Goal: Find specific page/section

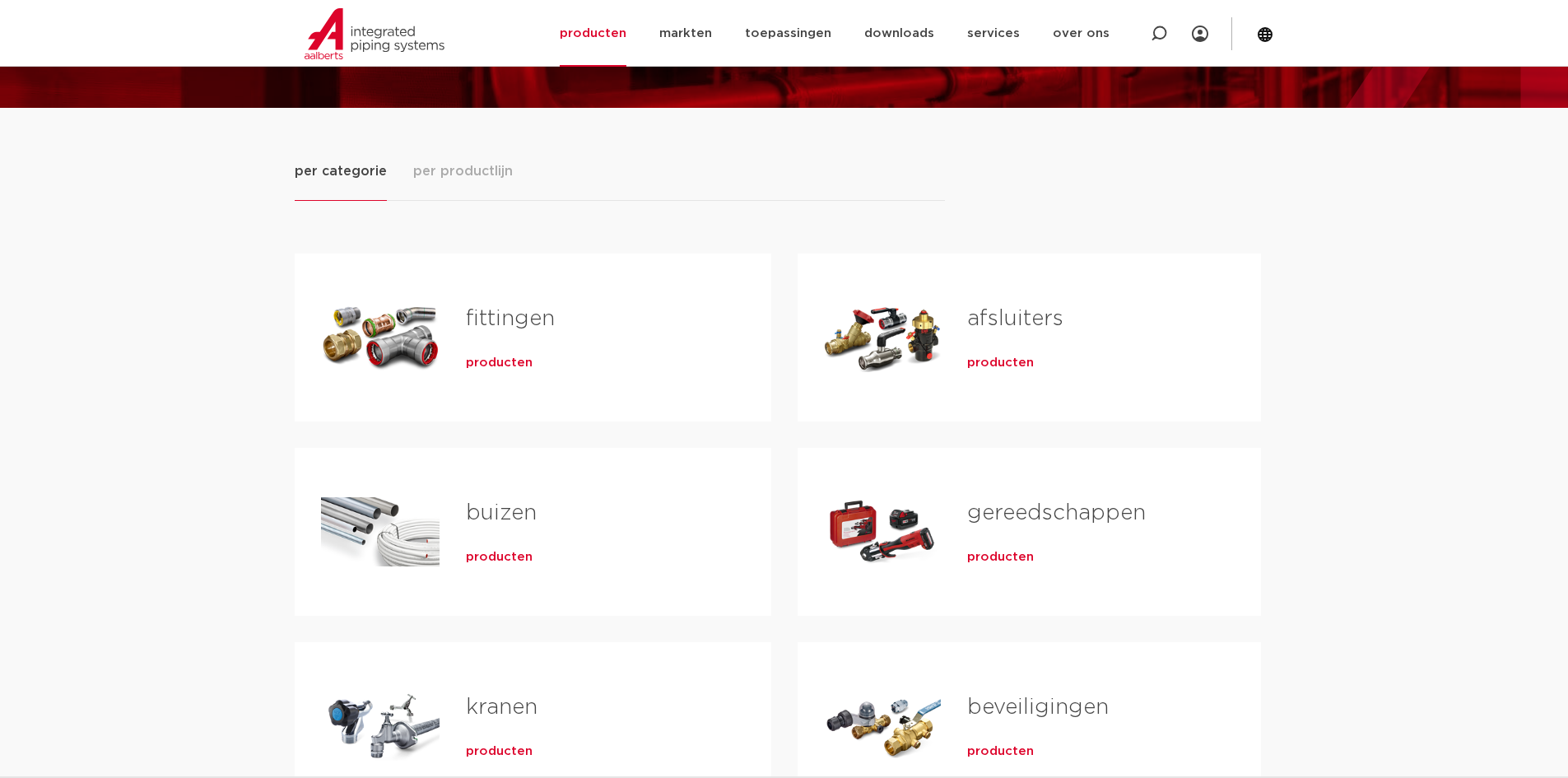
scroll to position [247, 0]
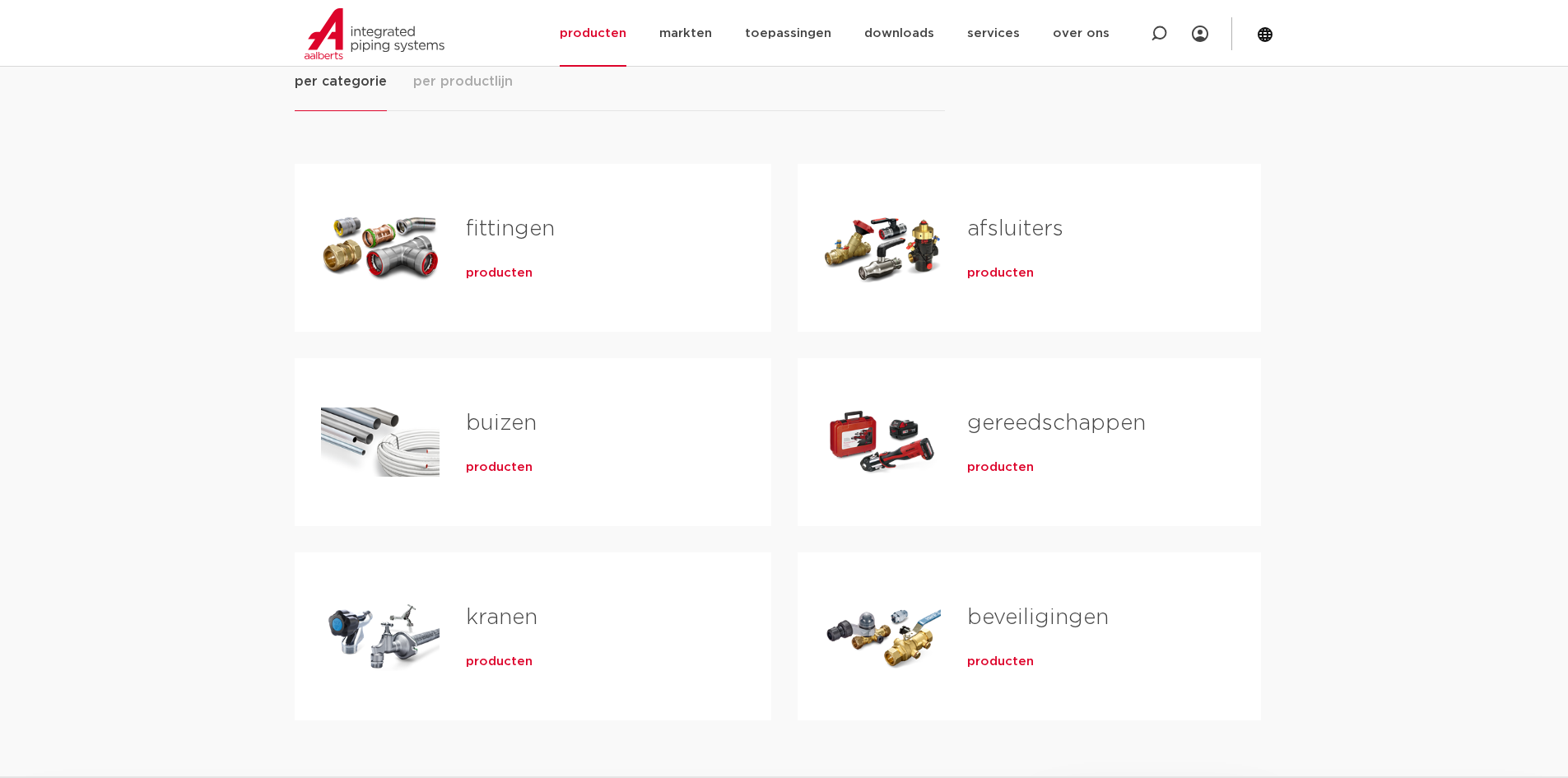
click at [484, 239] on link "fittingen" at bounding box center [510, 229] width 89 height 21
